Goal: Information Seeking & Learning: Learn about a topic

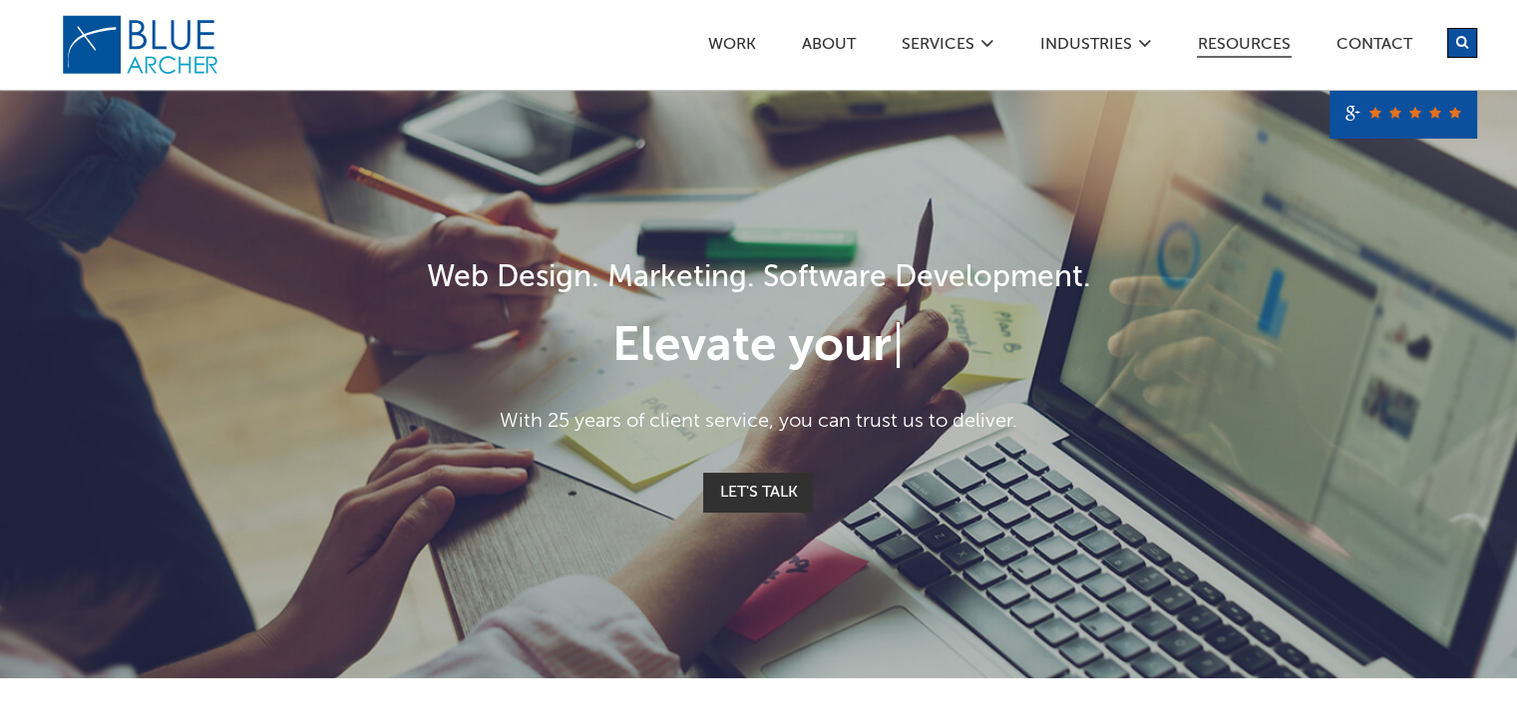
click at [1213, 45] on link "Resources" at bounding box center [1243, 47] width 95 height 21
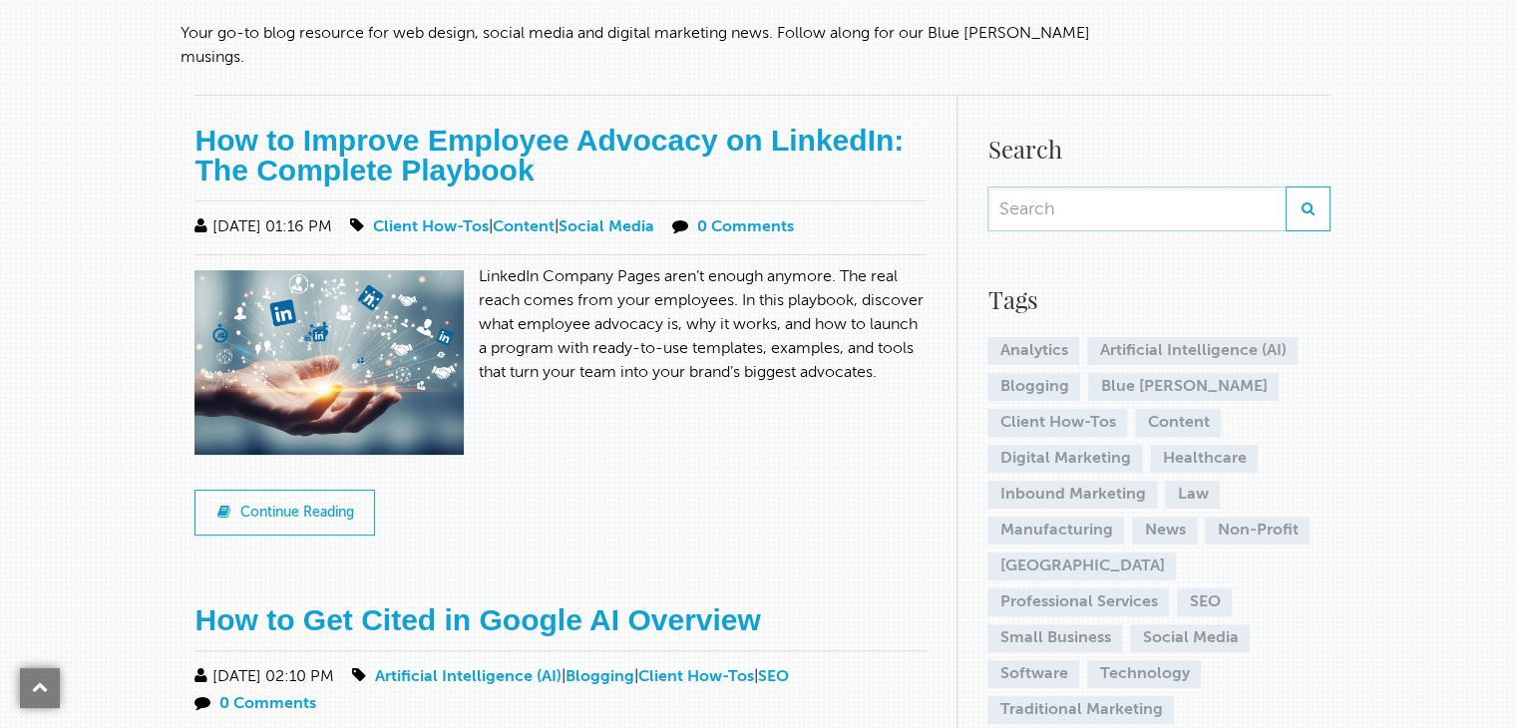
scroll to position [301, 0]
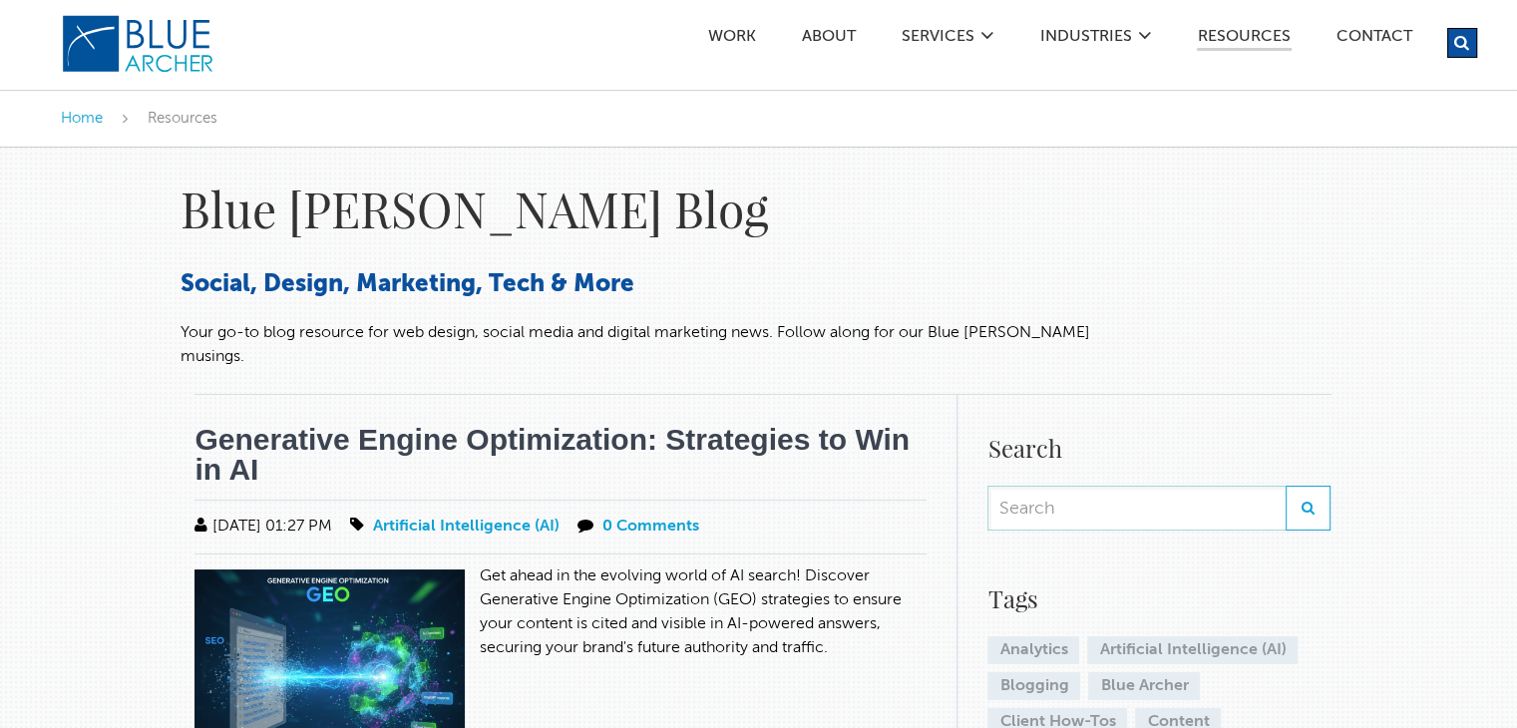
click at [449, 424] on link "Generative Engine Optimization: Strategies to Win in AI" at bounding box center [551, 454] width 715 height 63
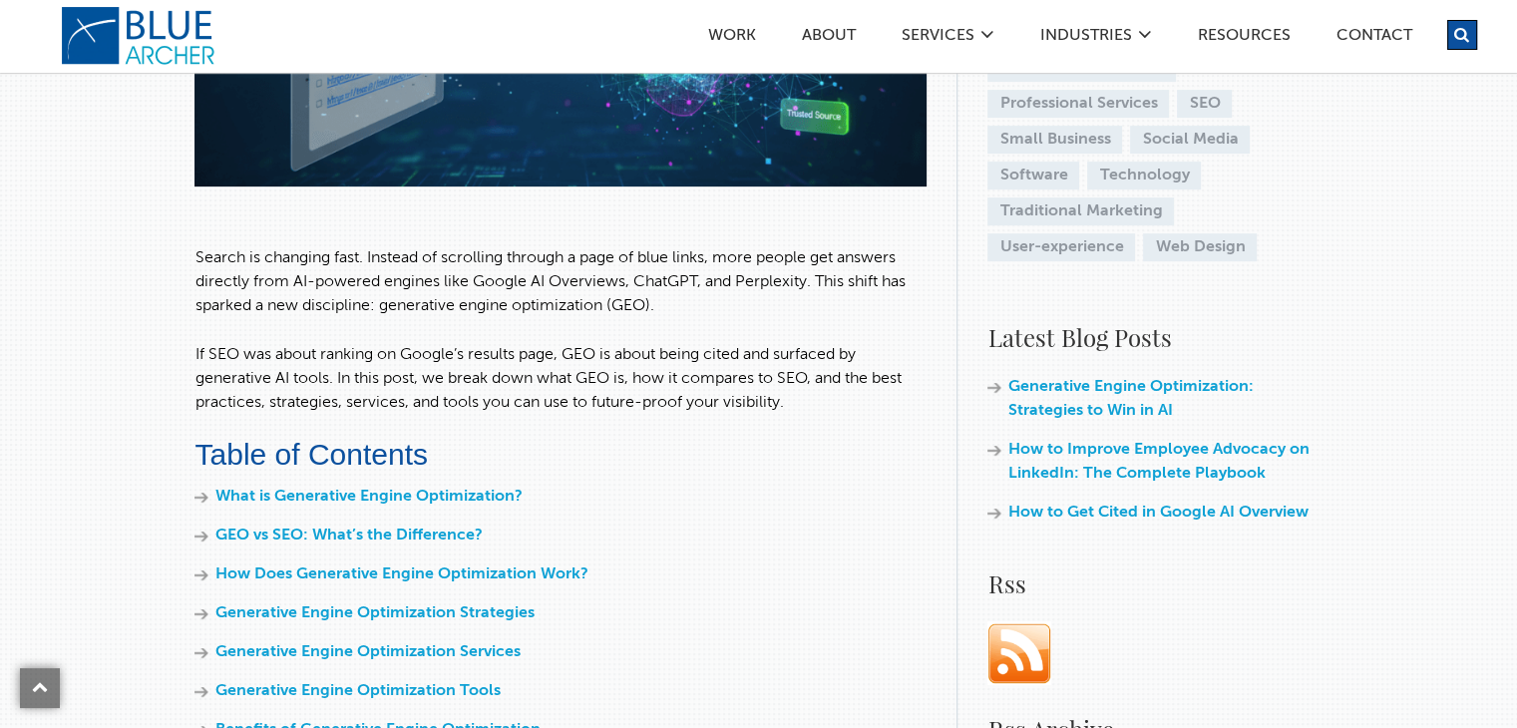
scroll to position [598, 0]
